Goal: Information Seeking & Learning: Check status

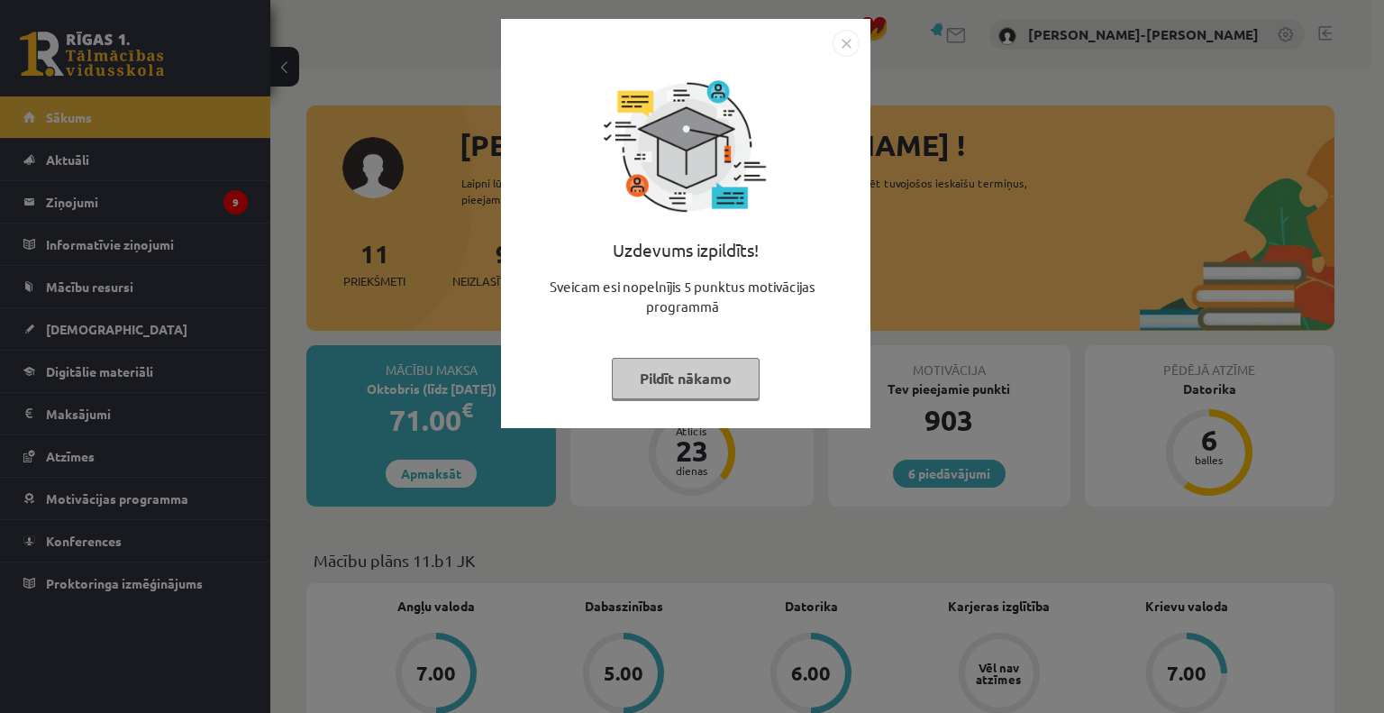
click at [675, 378] on button "Pildīt nākamo" at bounding box center [686, 378] width 148 height 41
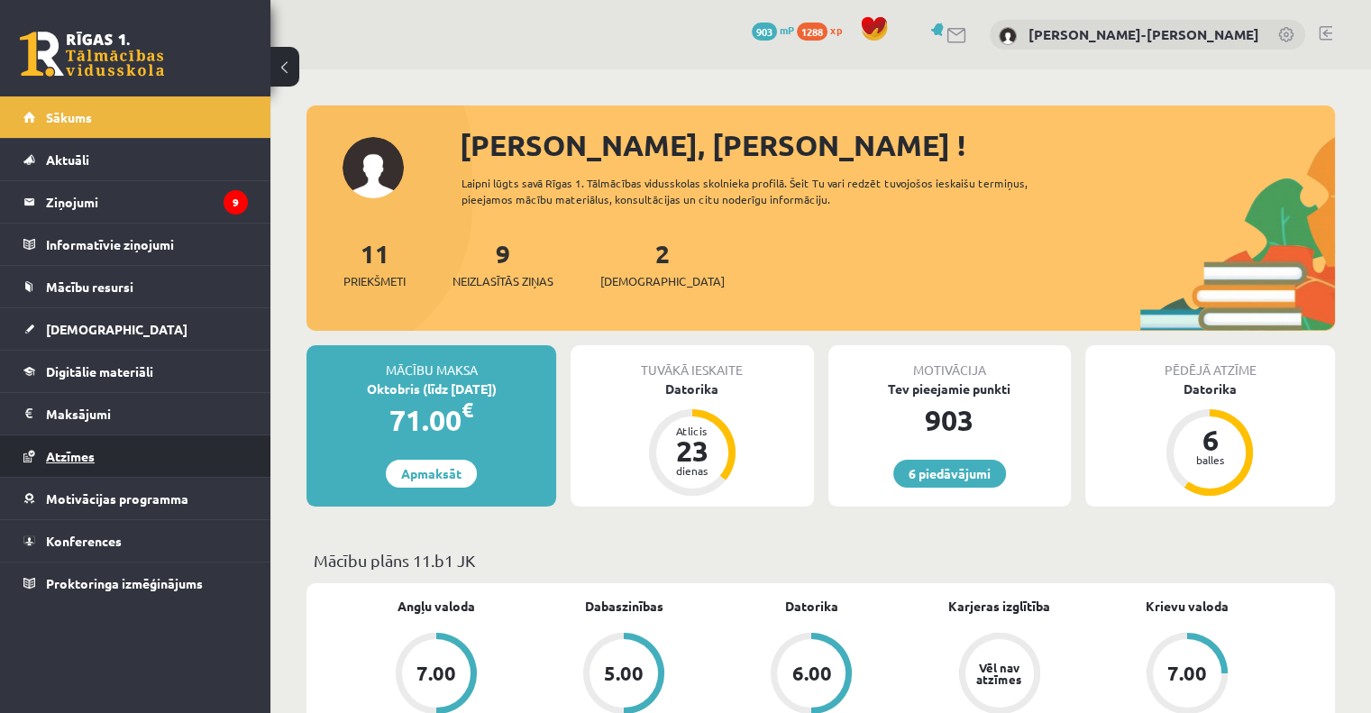
click at [77, 460] on span "Atzīmes" at bounding box center [70, 456] width 49 height 16
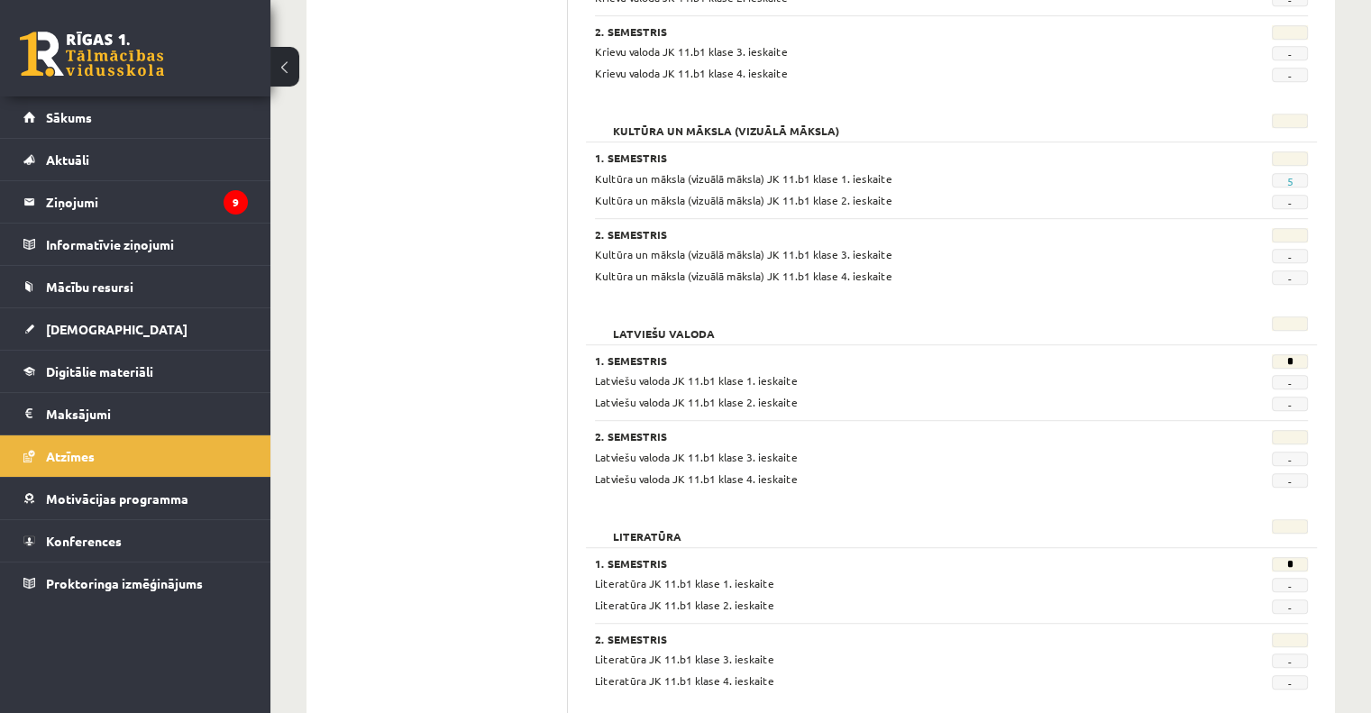
scroll to position [991, 0]
click at [97, 500] on span "Motivācijas programma" at bounding box center [117, 498] width 142 height 16
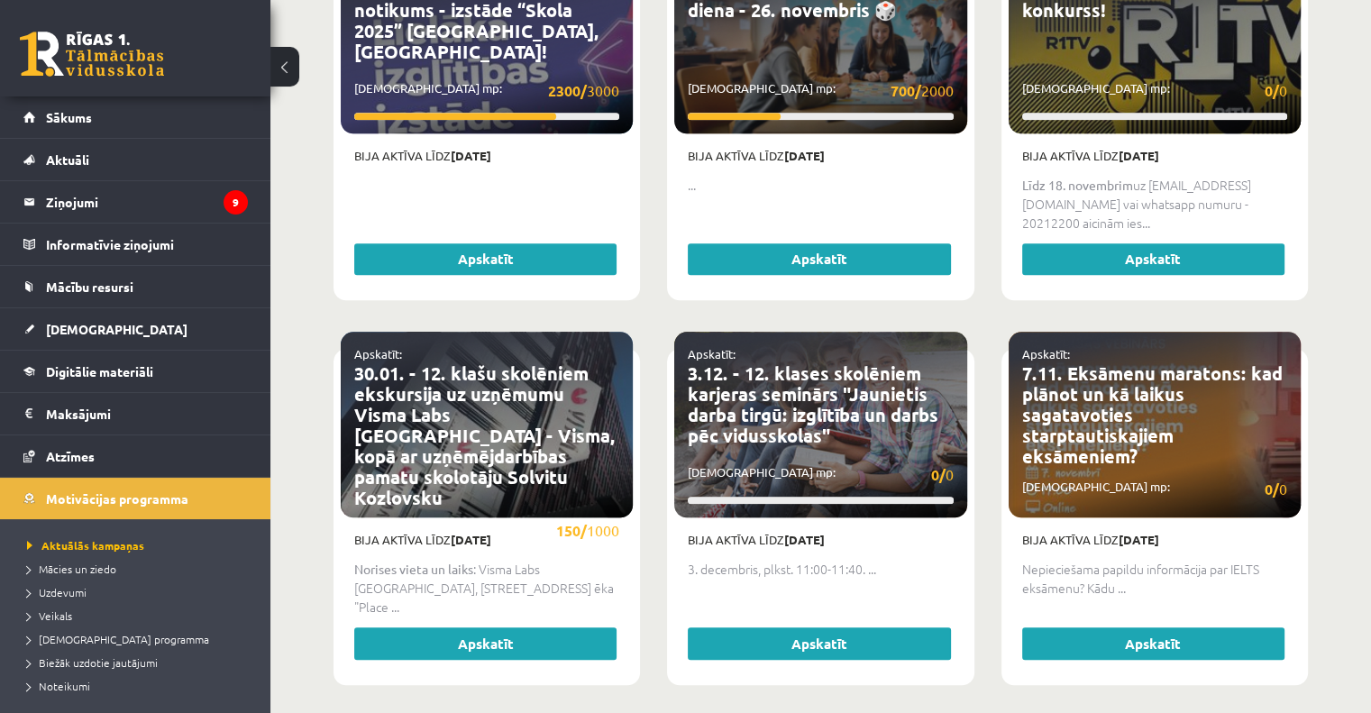
scroll to position [1712, 0]
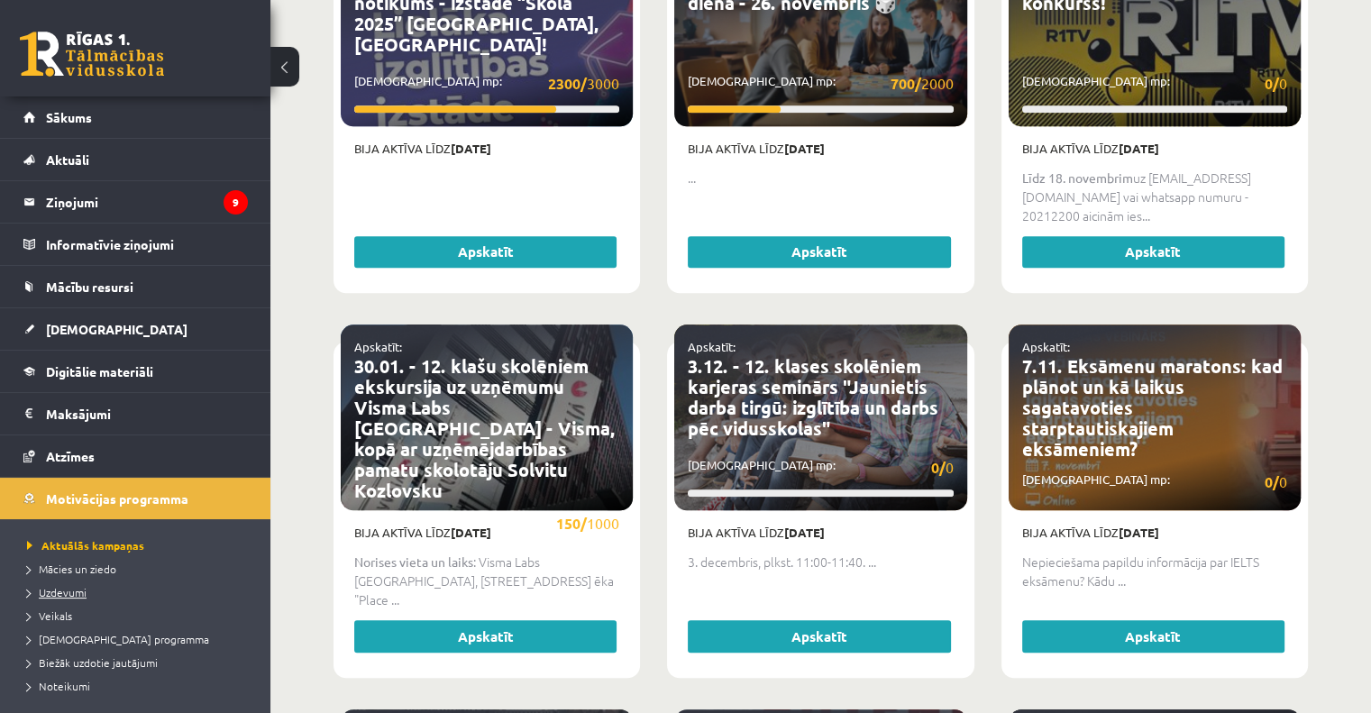
click at [61, 584] on link "Uzdevumi" at bounding box center [139, 592] width 225 height 16
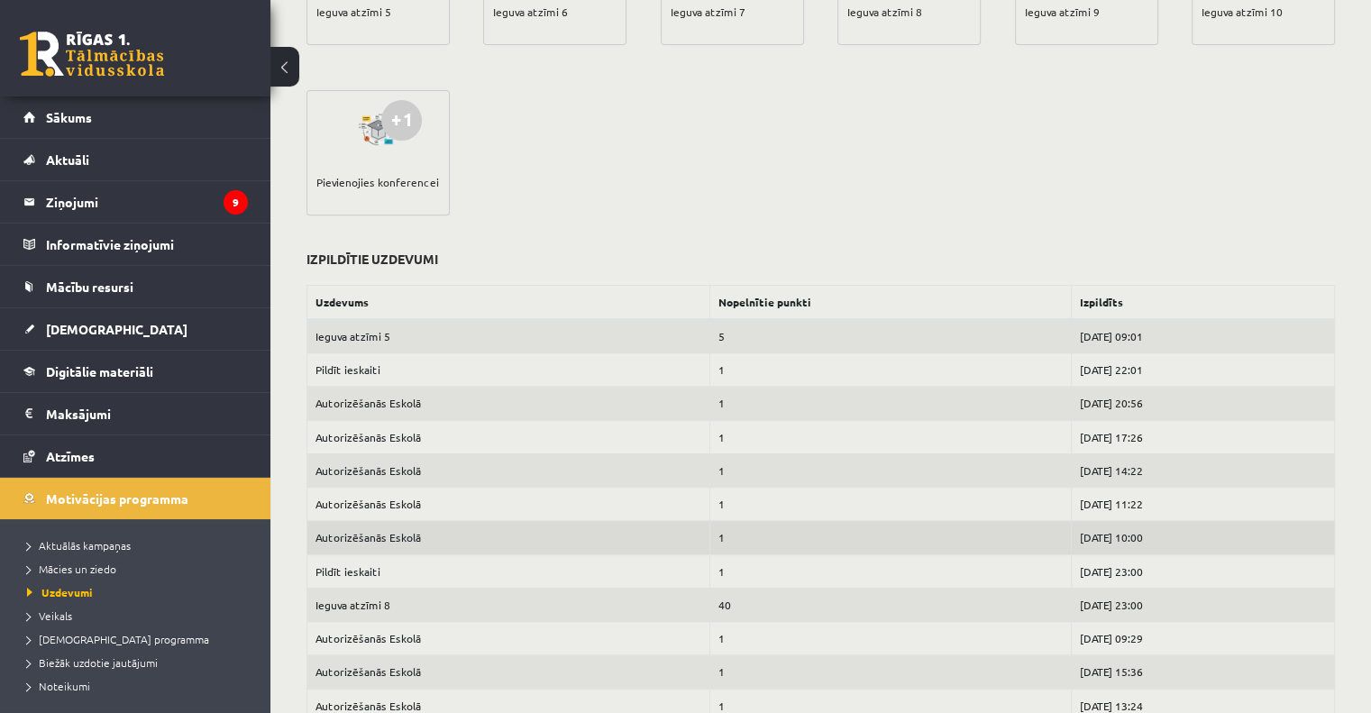
scroll to position [541, 0]
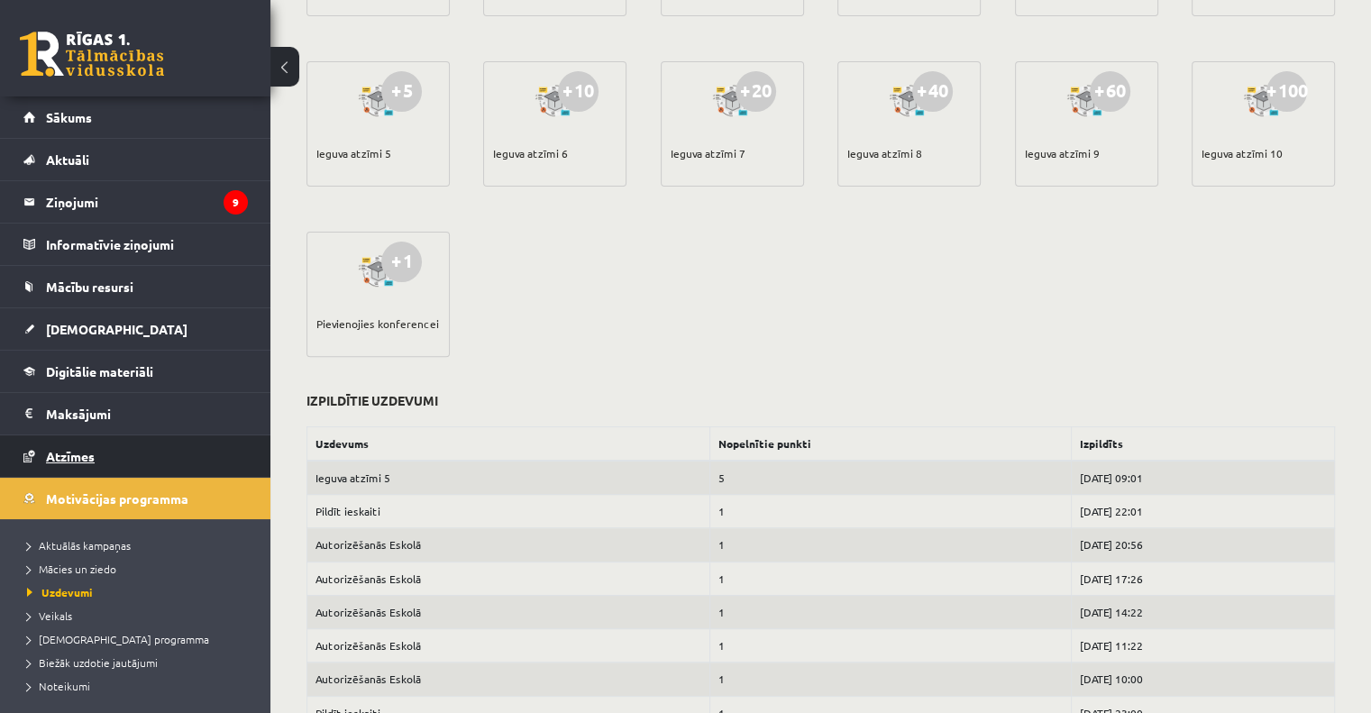
click at [76, 450] on span "Atzīmes" at bounding box center [70, 456] width 49 height 16
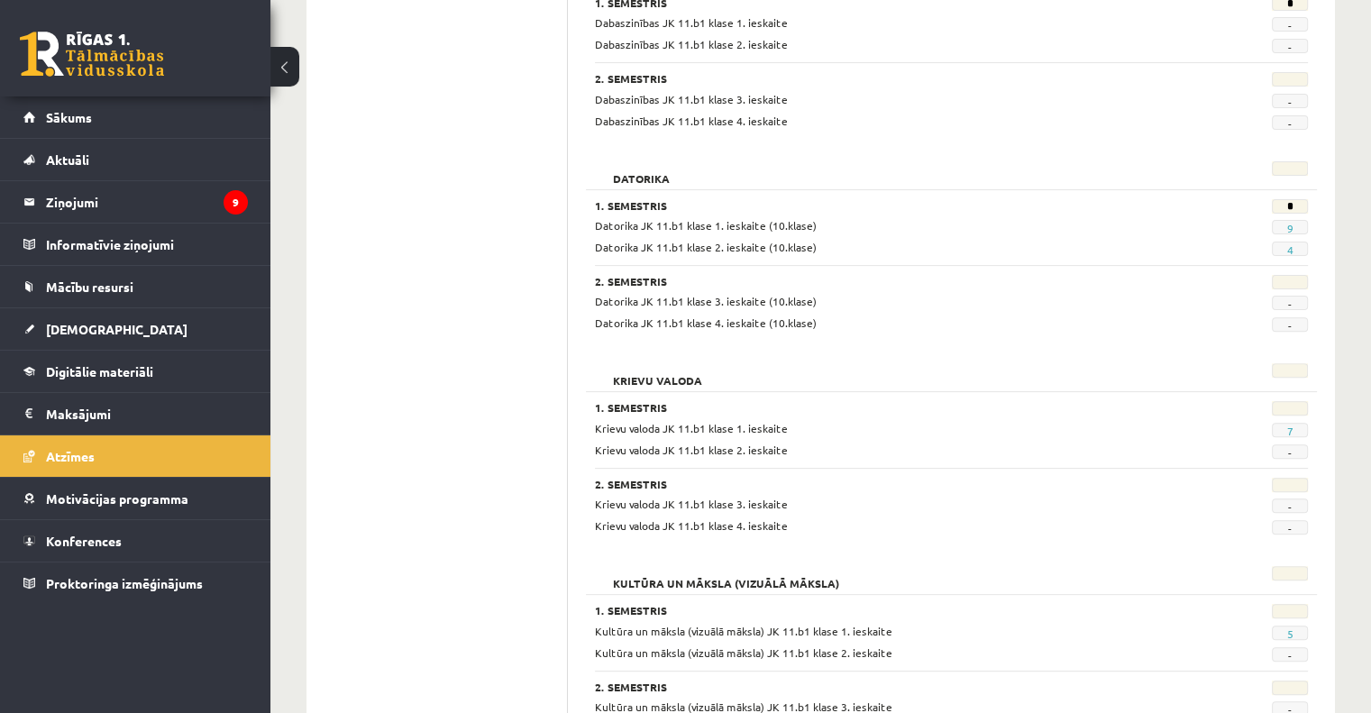
scroll to position [721, 0]
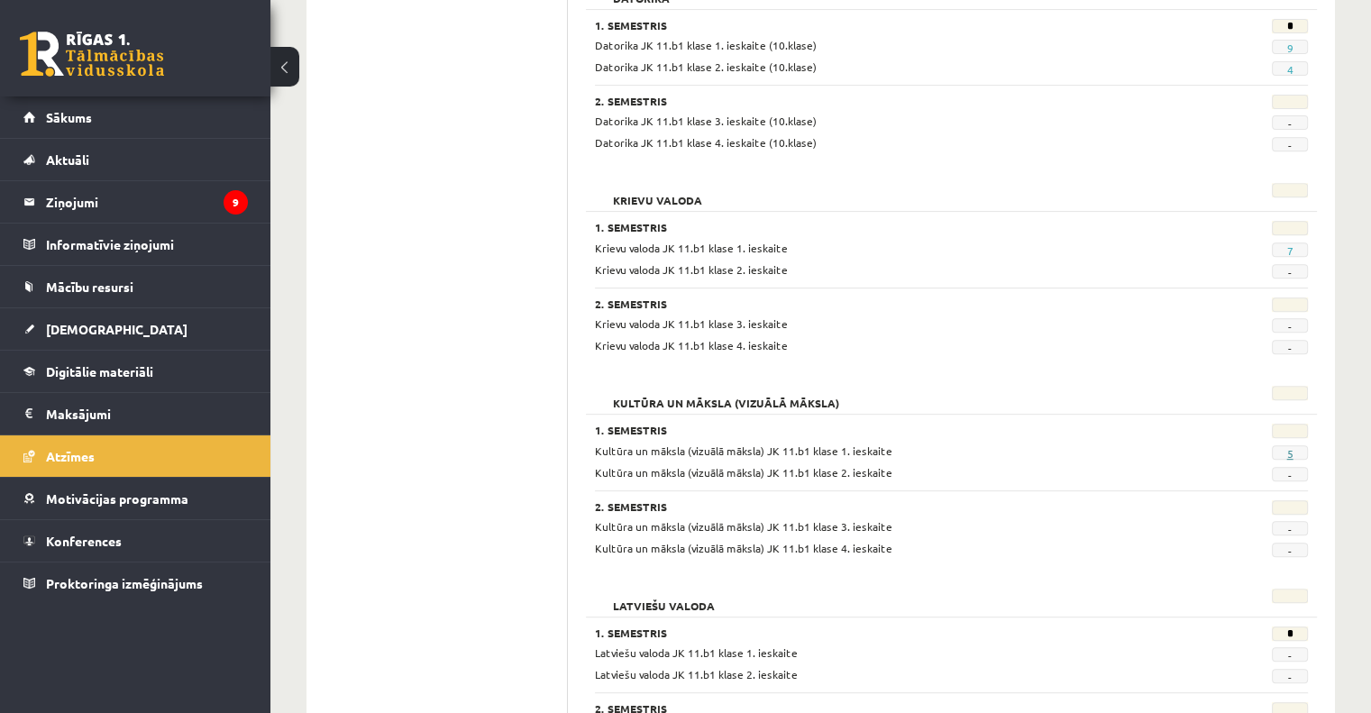
click at [1287, 453] on link "5" at bounding box center [1289, 453] width 6 height 14
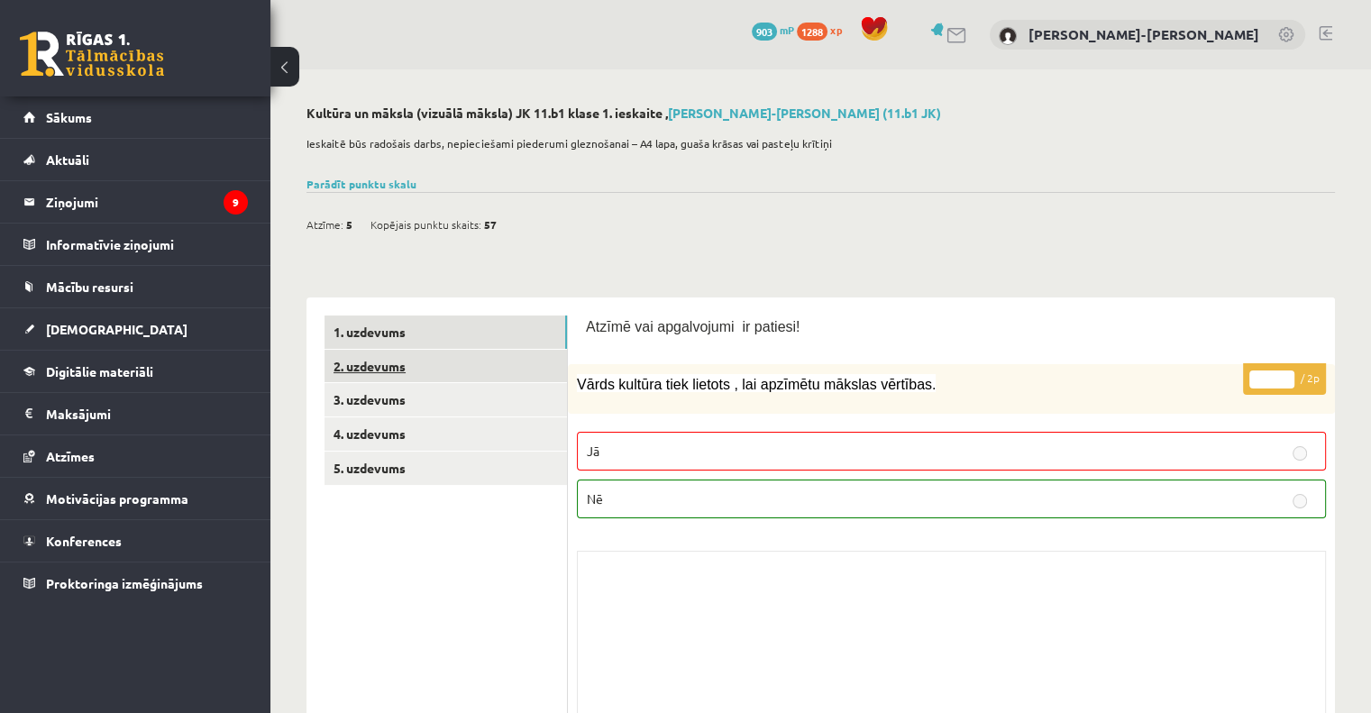
click at [382, 369] on link "2. uzdevums" at bounding box center [445, 366] width 242 height 33
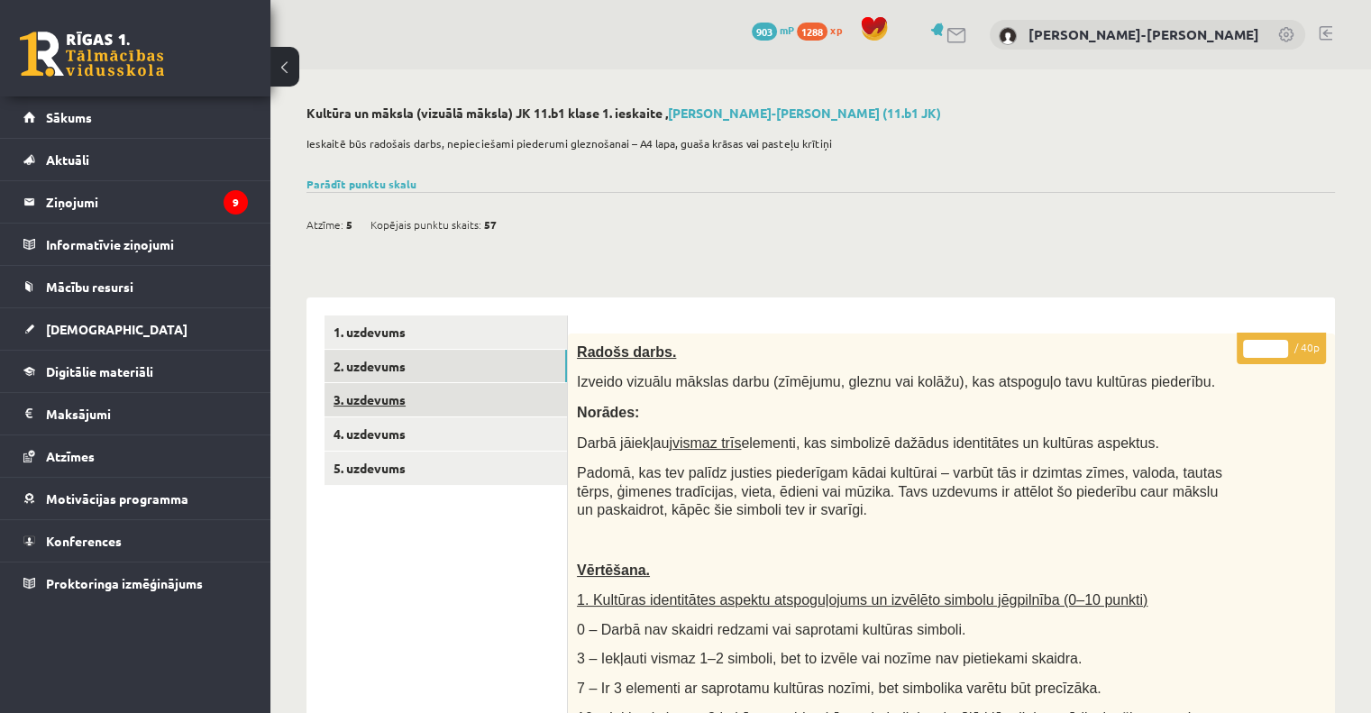
click at [390, 403] on link "3. uzdevums" at bounding box center [445, 399] width 242 height 33
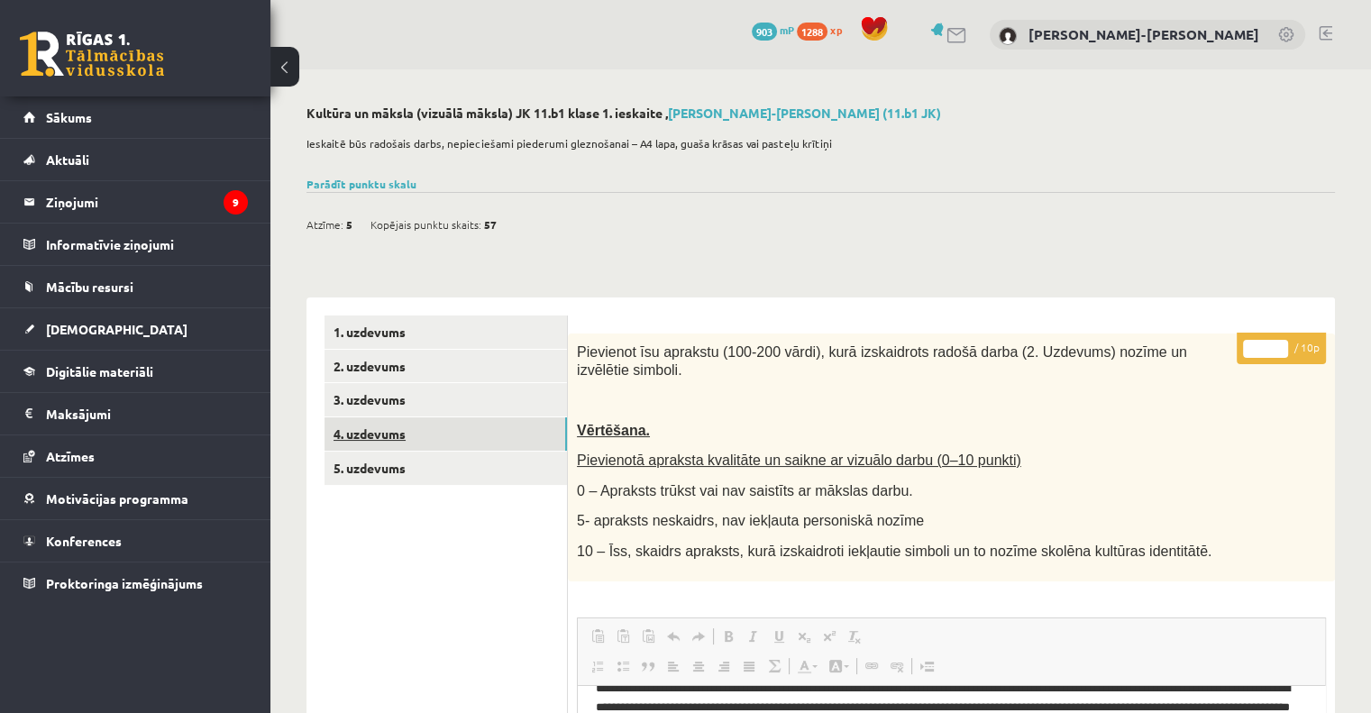
click at [387, 435] on link "4. uzdevums" at bounding box center [445, 433] width 242 height 33
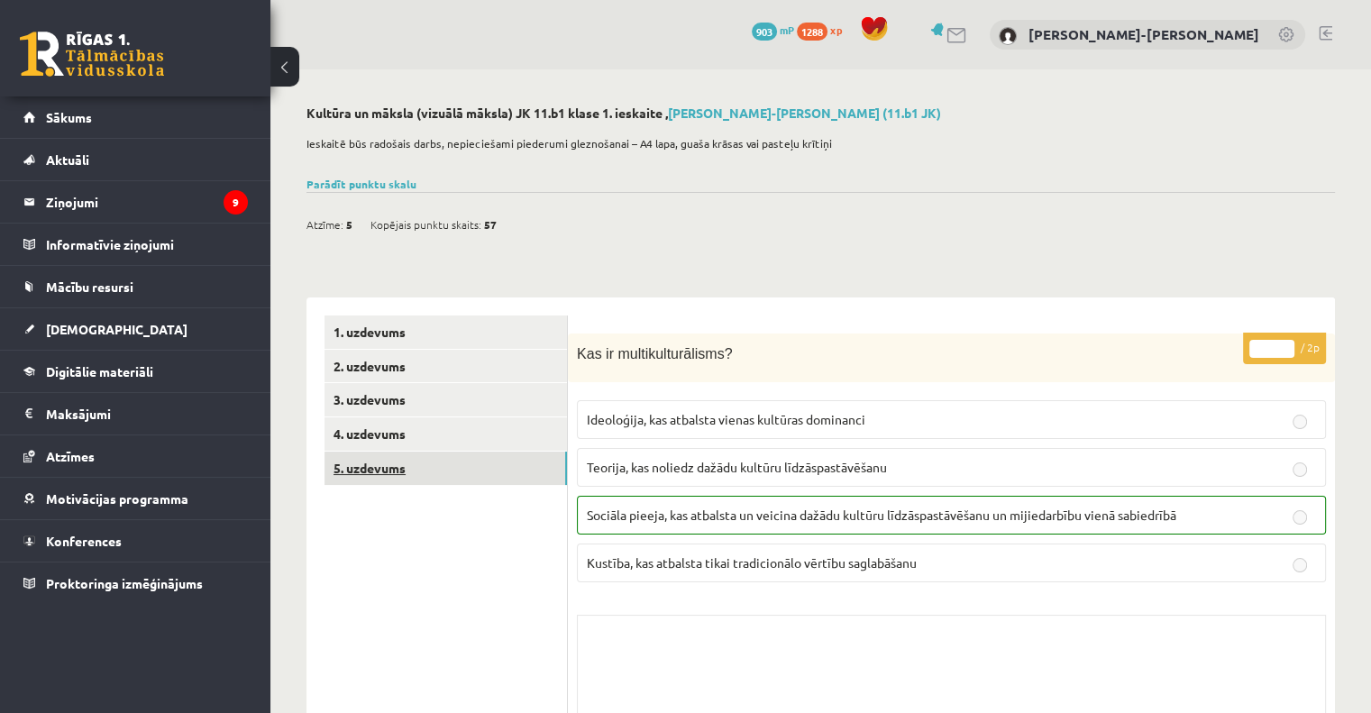
click at [393, 460] on link "5. uzdevums" at bounding box center [445, 467] width 242 height 33
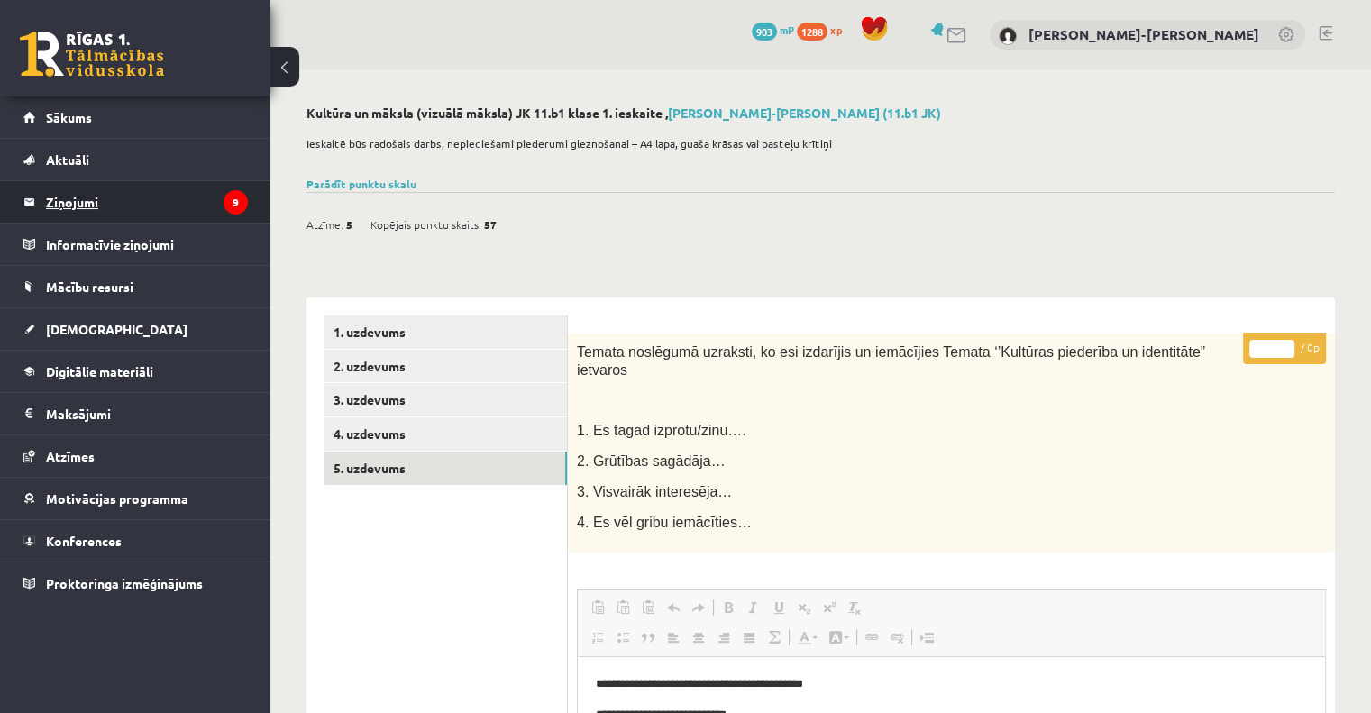
click at [59, 209] on legend "Ziņojumi 9" at bounding box center [147, 201] width 202 height 41
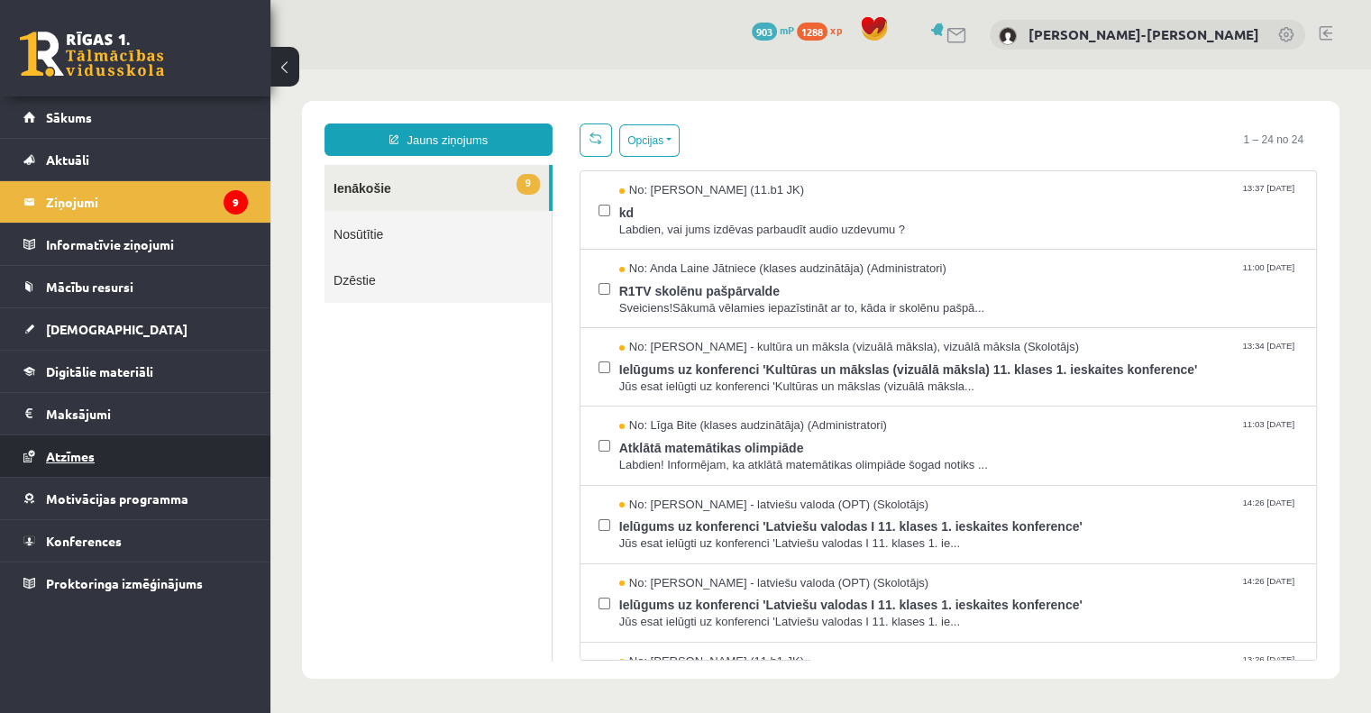
click at [68, 461] on link "Atzīmes" at bounding box center [135, 455] width 224 height 41
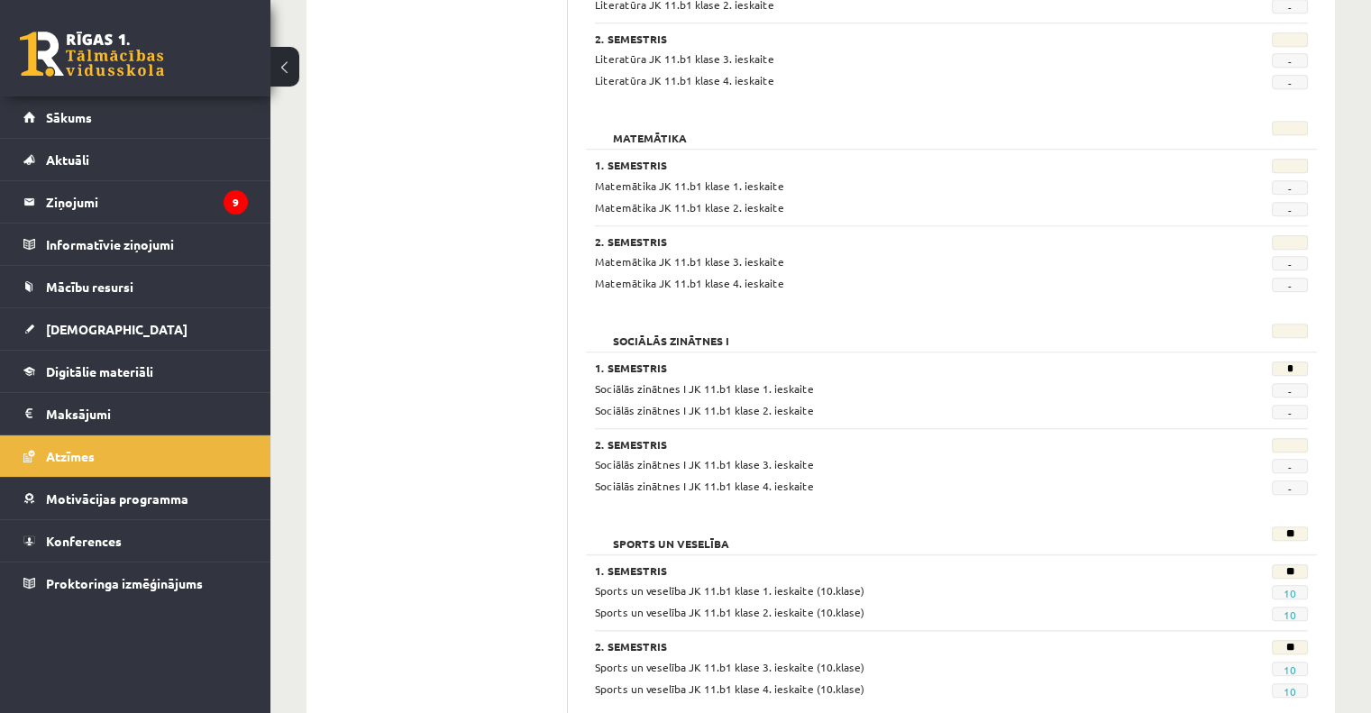
scroll to position [1651, 0]
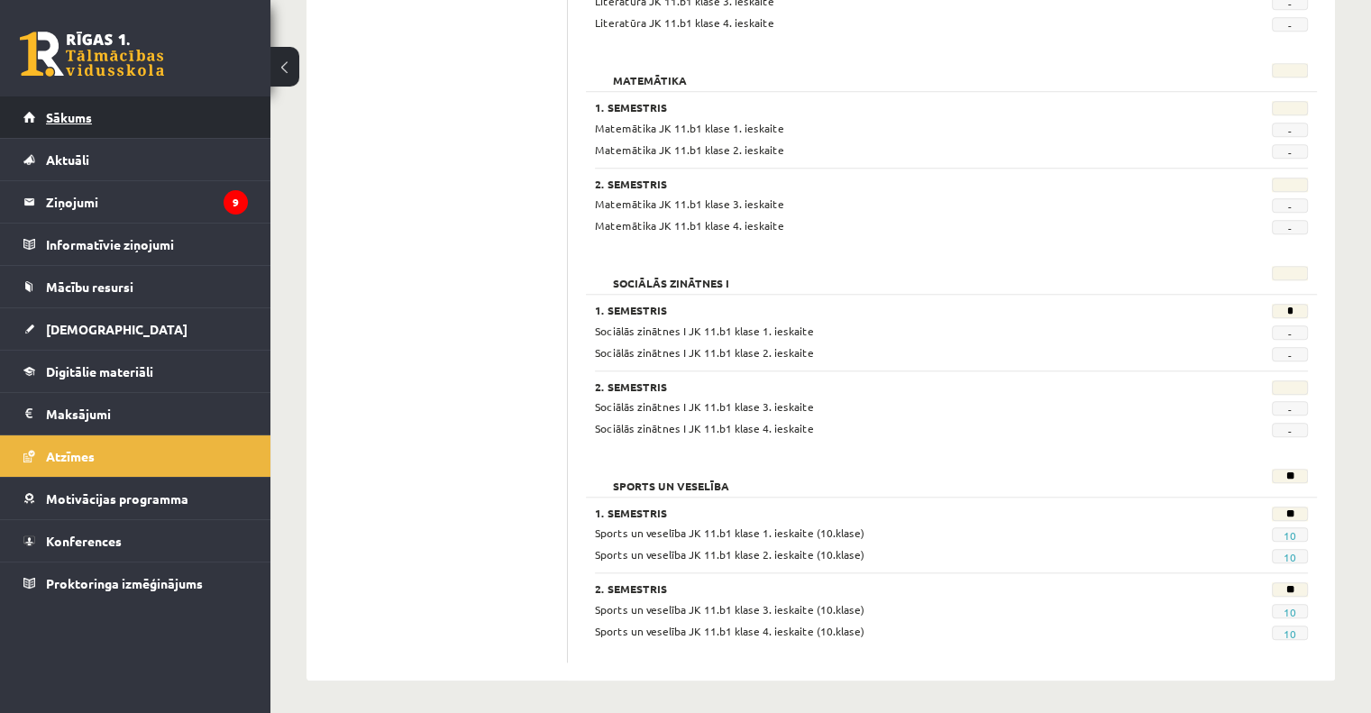
click at [68, 122] on span "Sākums" at bounding box center [69, 117] width 46 height 16
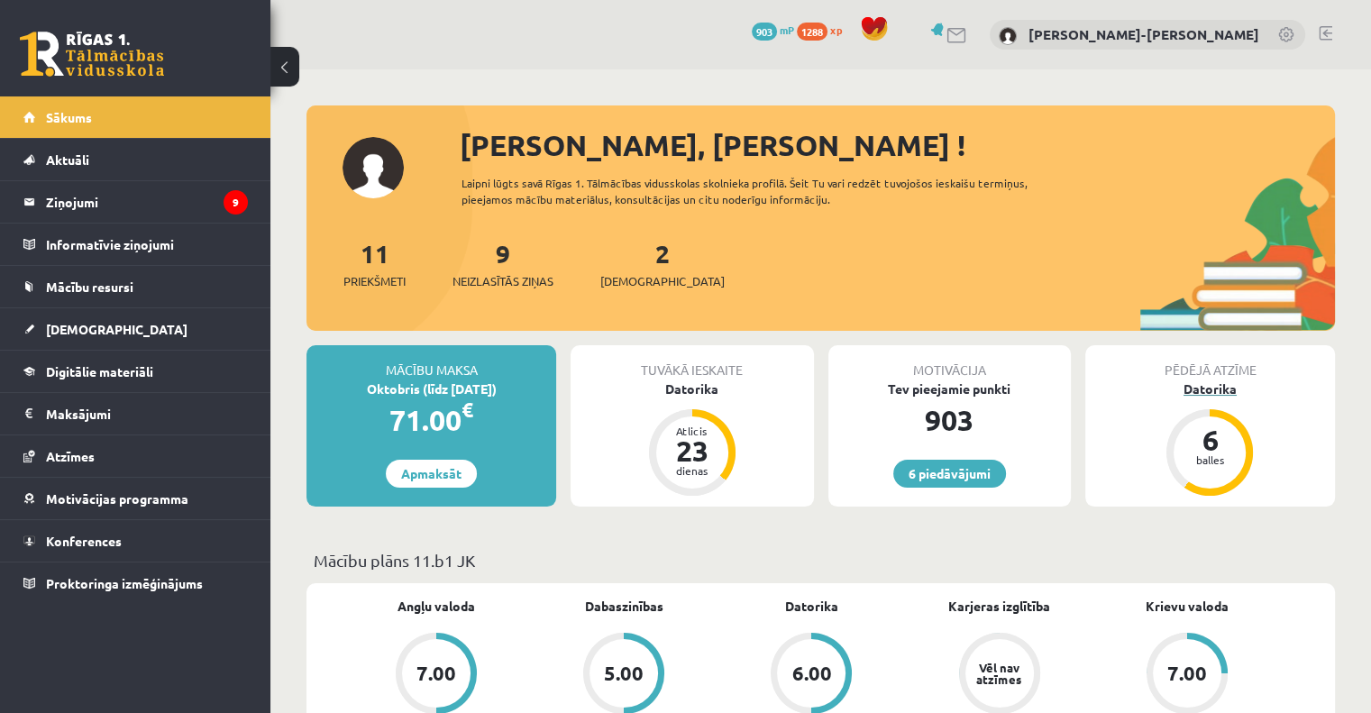
click at [1206, 445] on div "6" at bounding box center [1209, 439] width 54 height 29
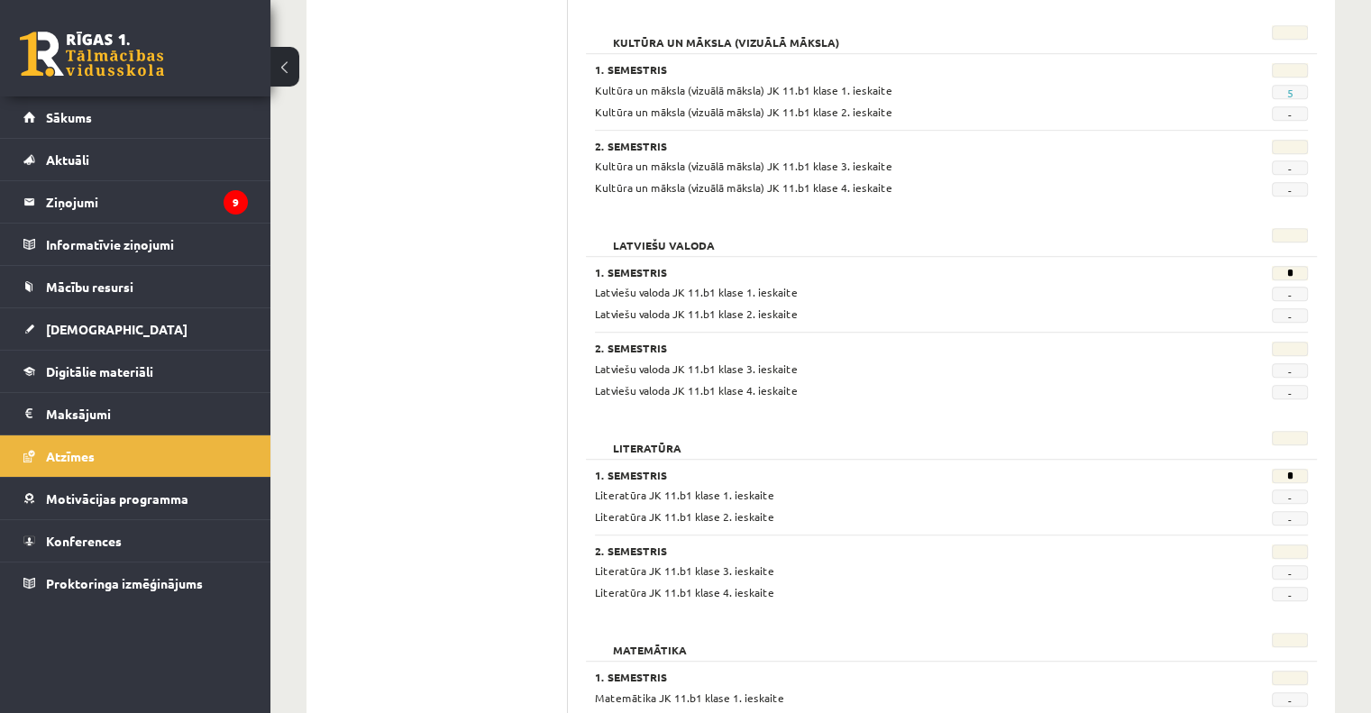
scroll to position [991, 0]
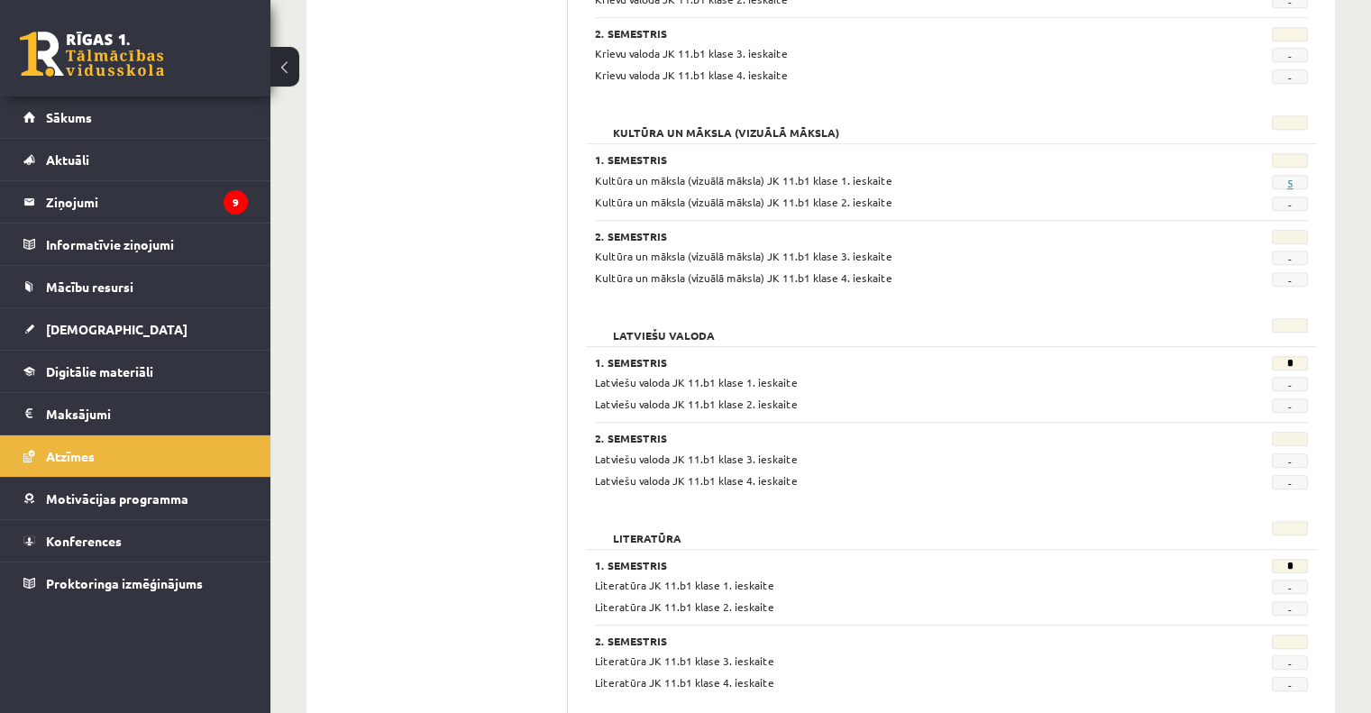
click at [1290, 178] on link "5" at bounding box center [1289, 183] width 6 height 14
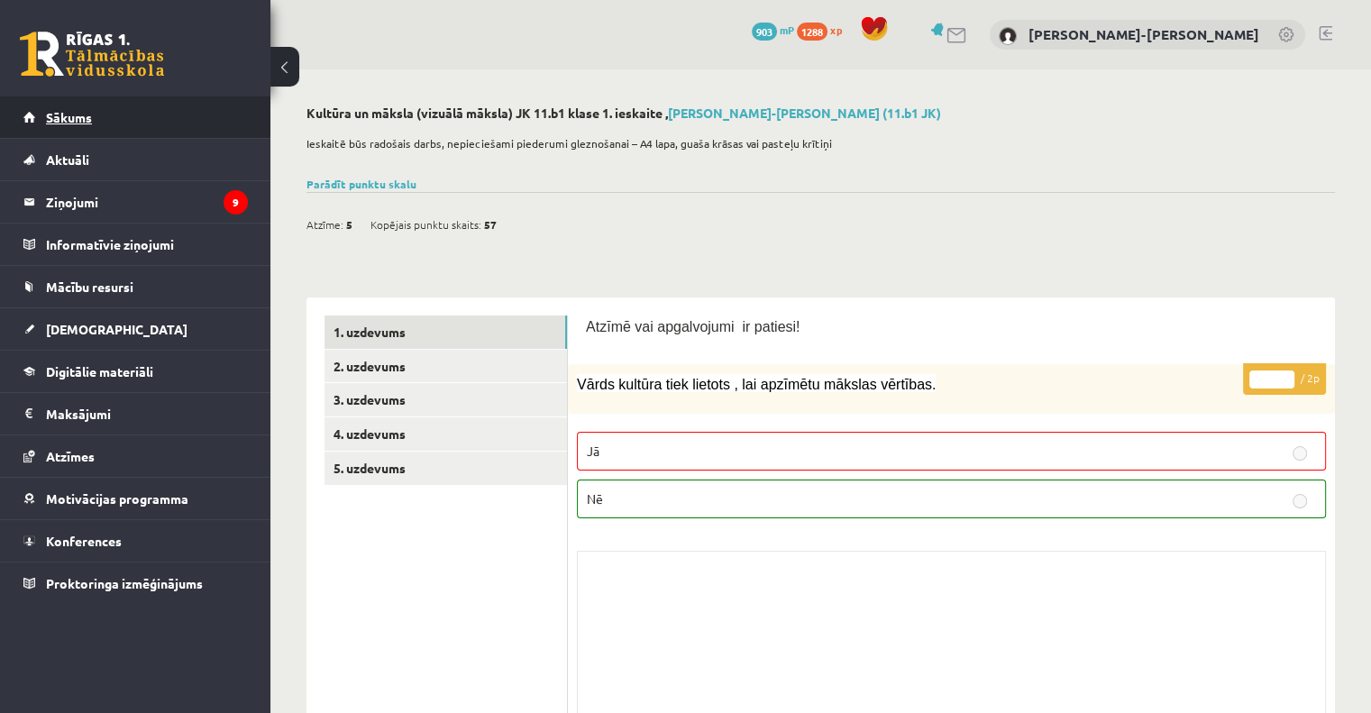
click at [50, 113] on span "Sākums" at bounding box center [69, 117] width 46 height 16
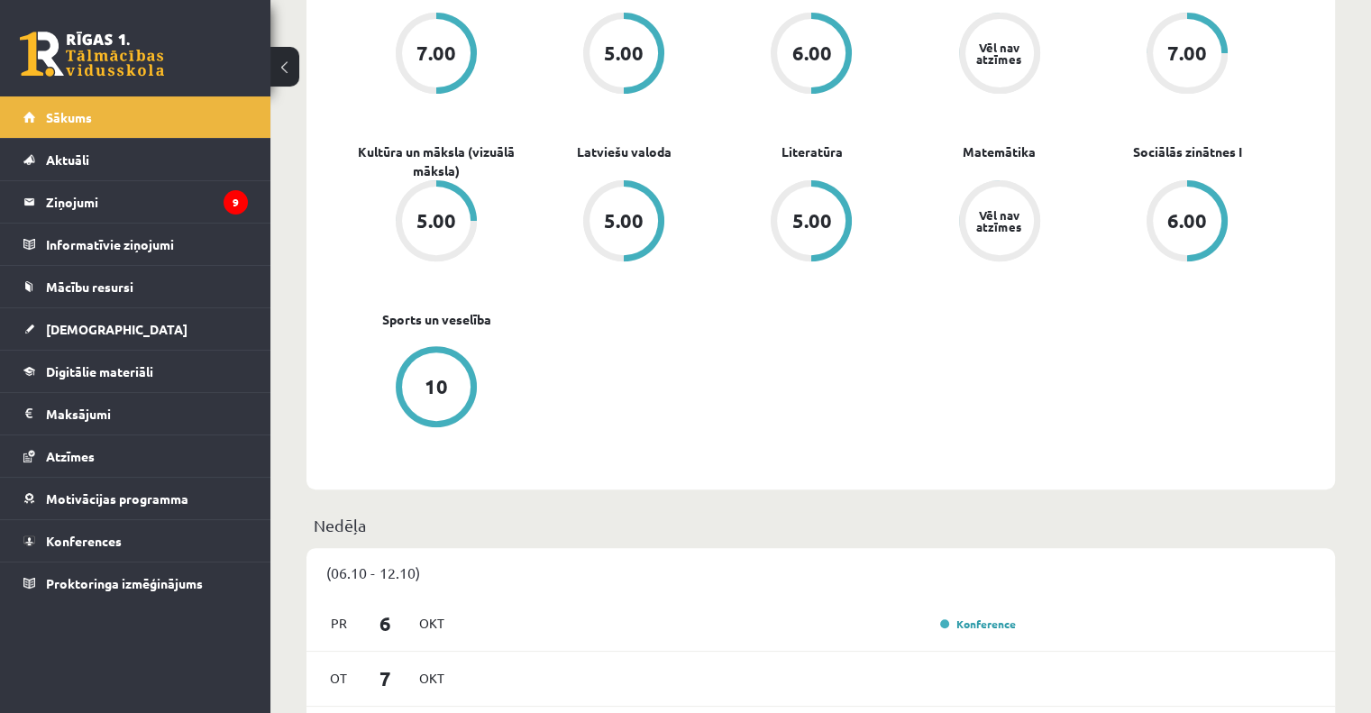
scroll to position [631, 0]
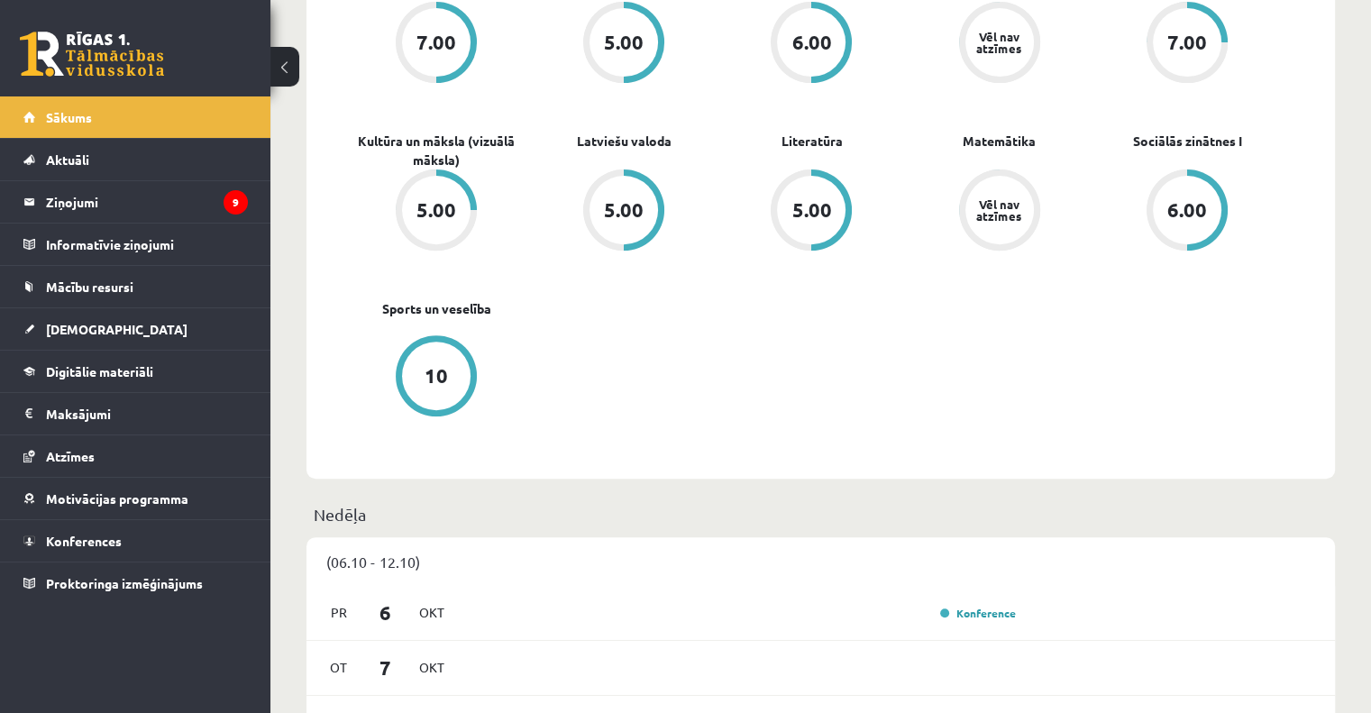
click at [424, 216] on div "5.00" at bounding box center [436, 210] width 40 height 20
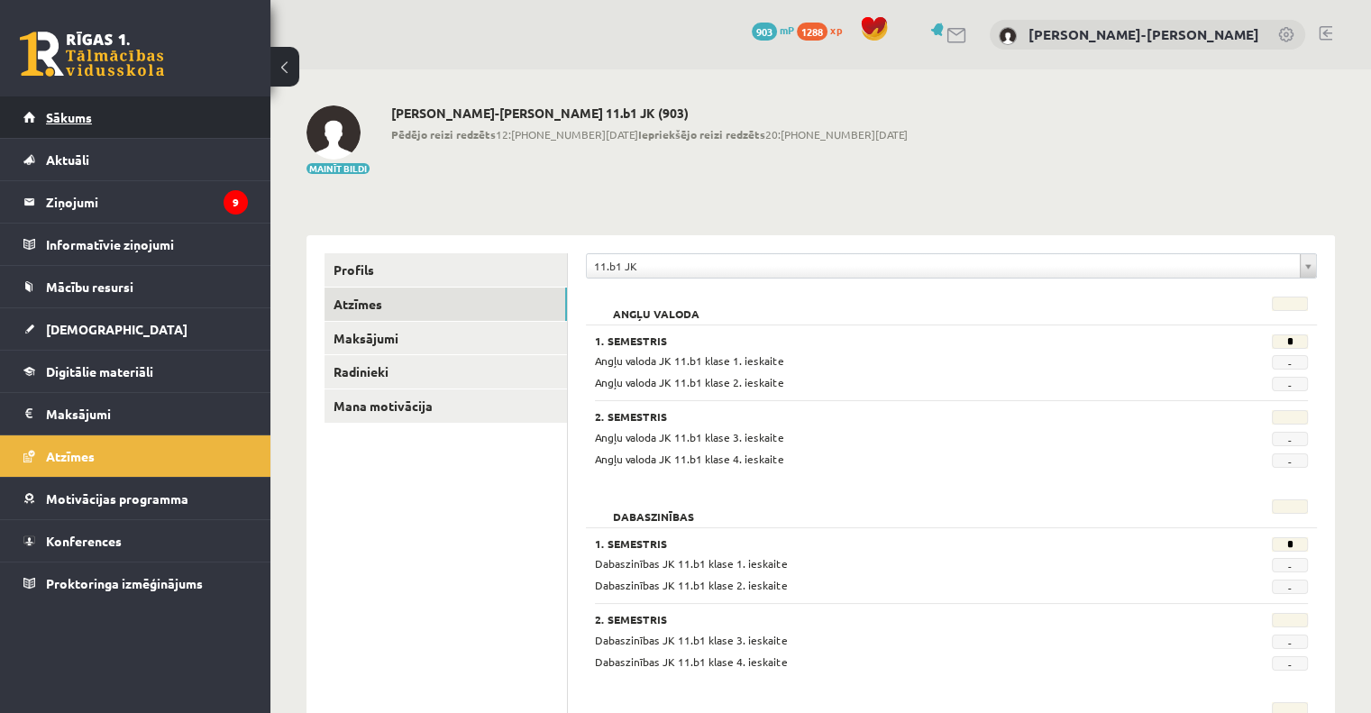
click at [60, 118] on span "Sākums" at bounding box center [69, 117] width 46 height 16
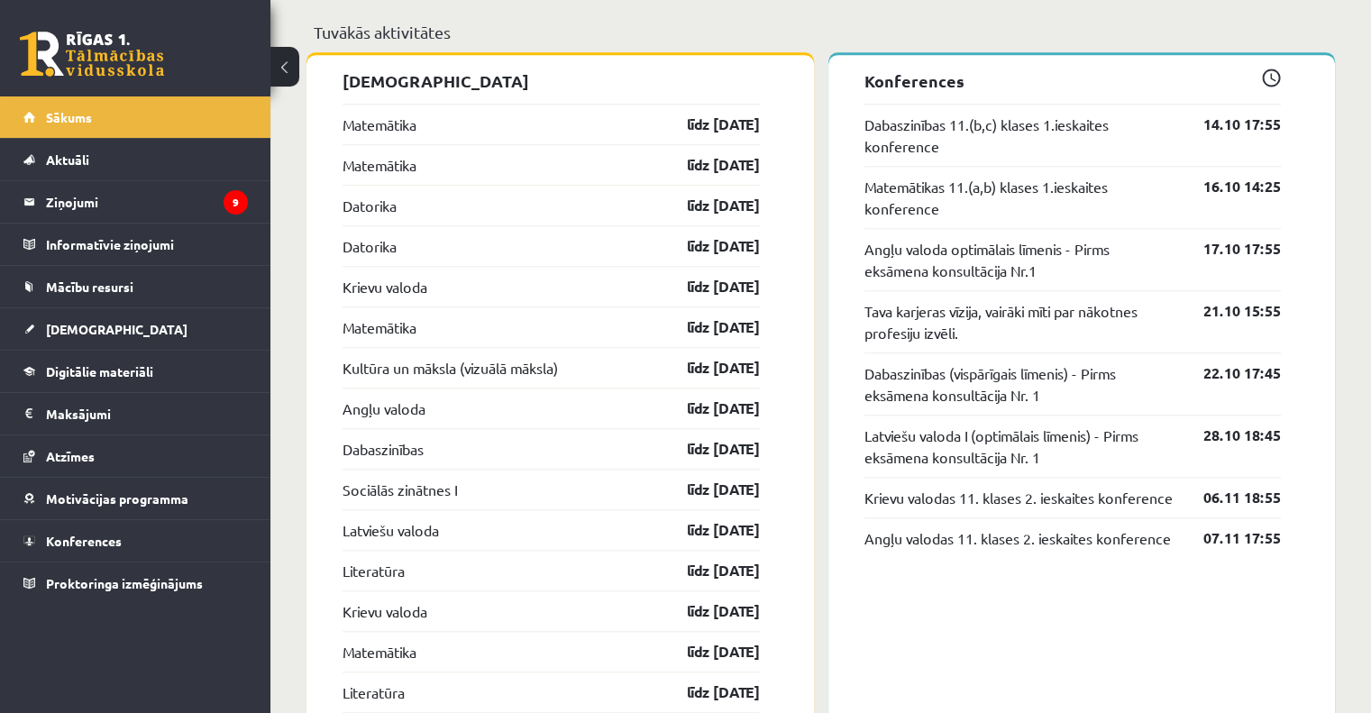
scroll to position [1532, 0]
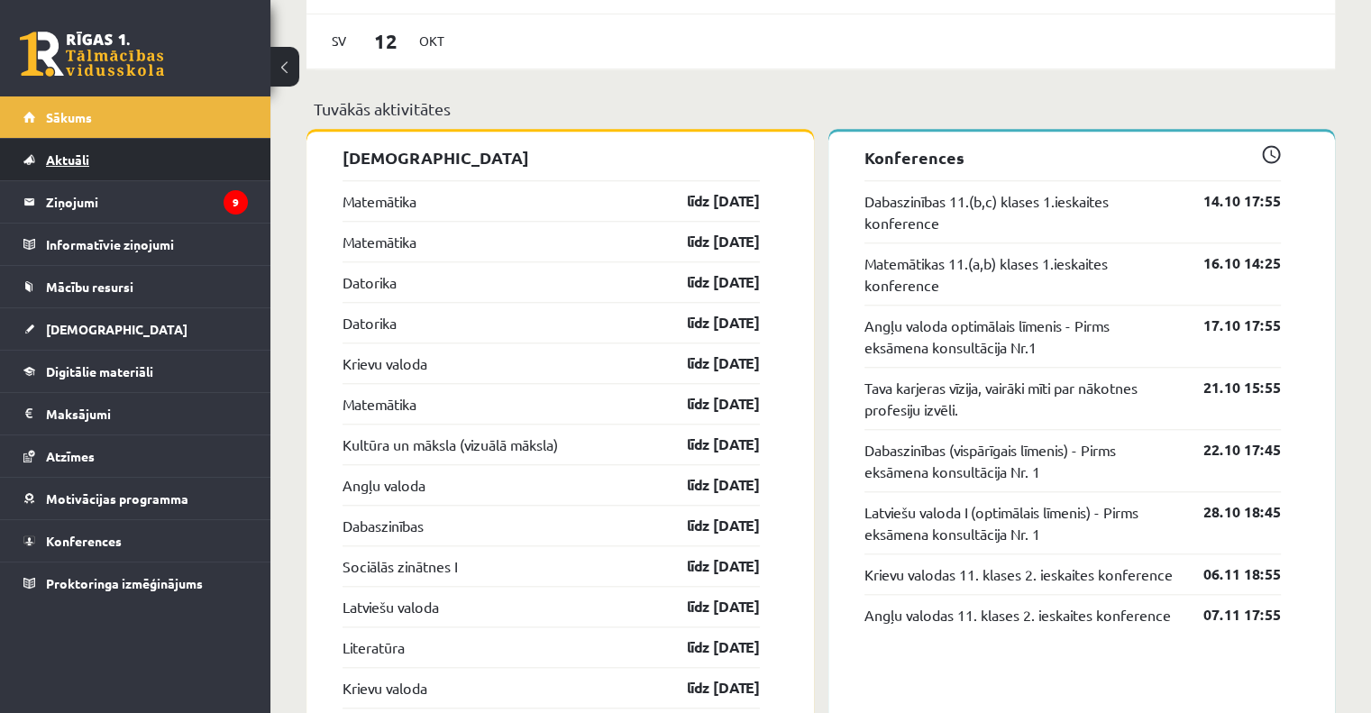
click at [84, 150] on link "Aktuāli" at bounding box center [135, 159] width 224 height 41
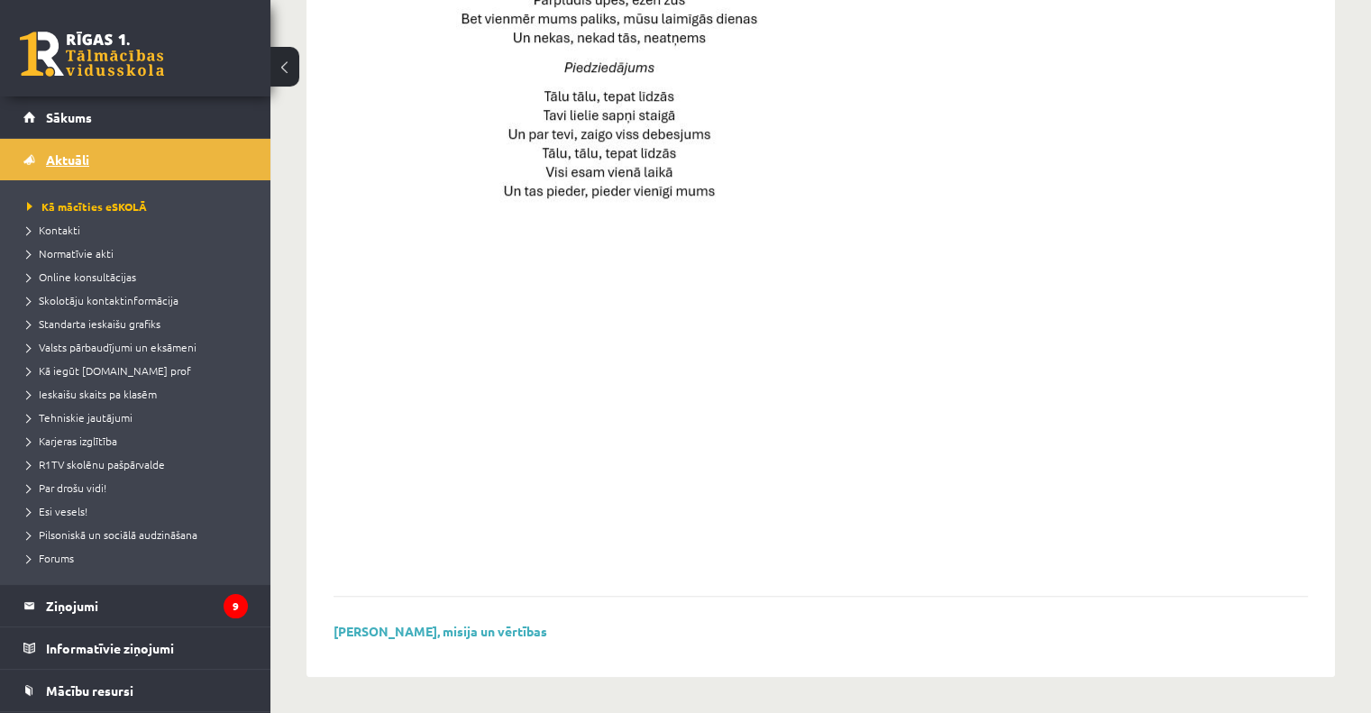
scroll to position [1251, 0]
click at [61, 121] on span "Sākums" at bounding box center [69, 117] width 46 height 16
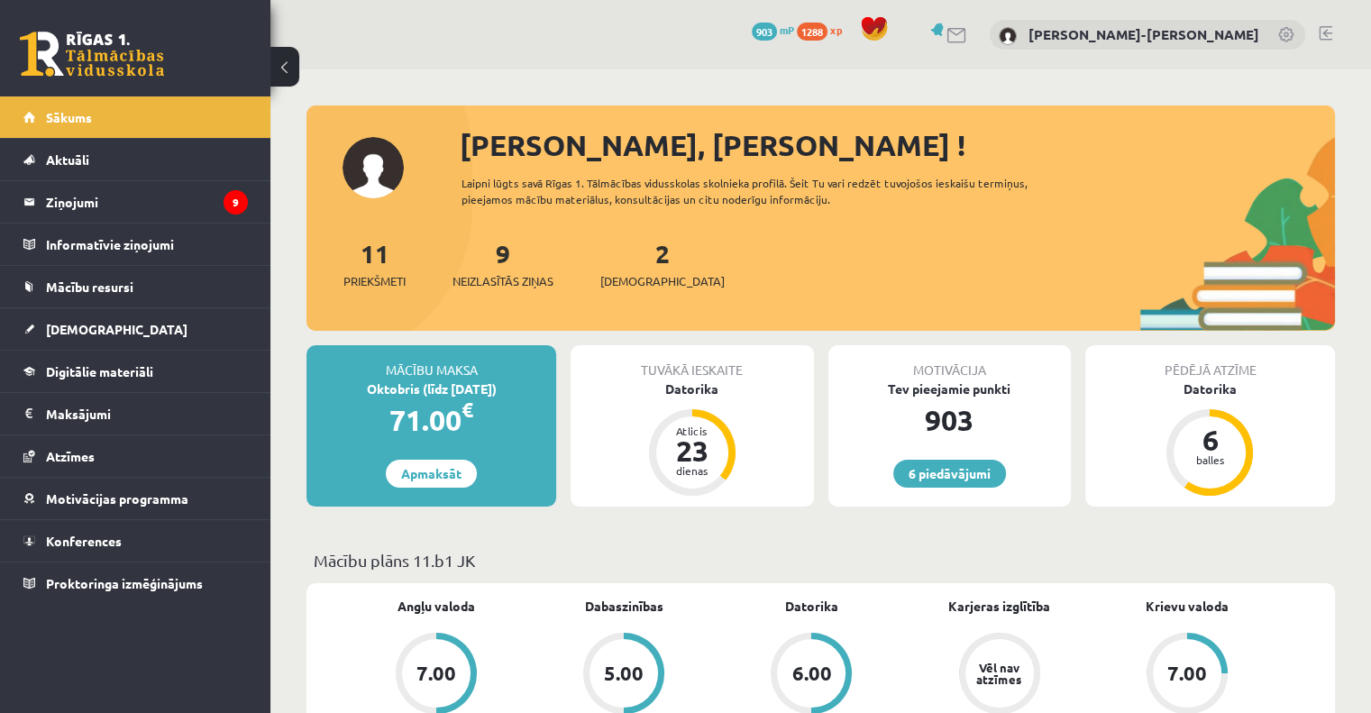
click at [1327, 29] on link at bounding box center [1325, 33] width 14 height 14
